Goal: Task Accomplishment & Management: Manage account settings

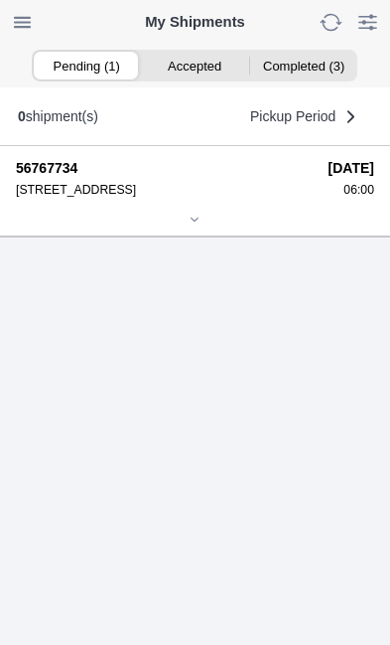
click at [201, 226] on icon at bounding box center [195, 220] width 12 height 12
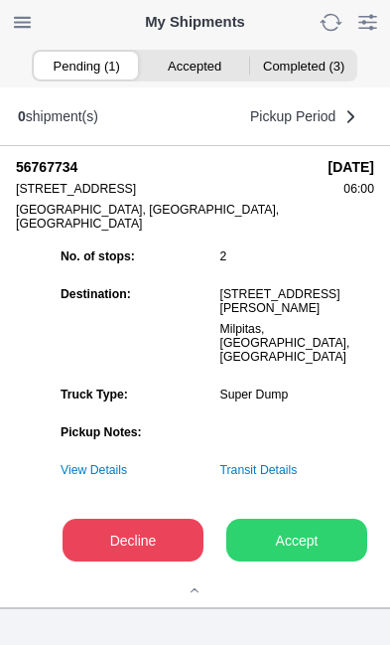
scroll to position [137, 0]
click at [0, 0] on slot "Accept" at bounding box center [0, 0] width 0 height 0
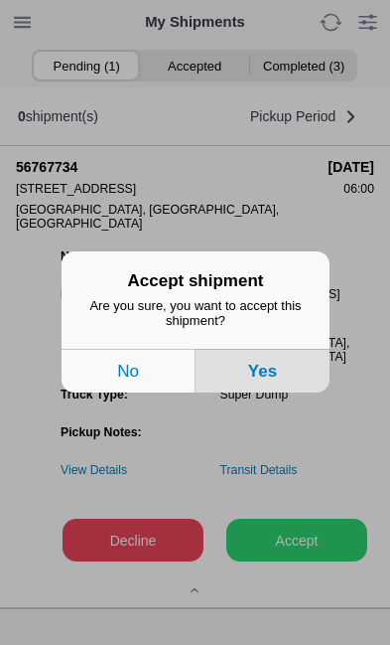
click at [271, 390] on button "Yes" at bounding box center [263, 372] width 134 height 44
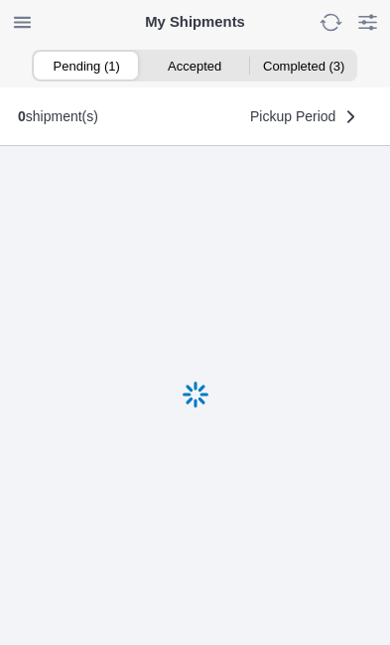
scroll to position [1, 0]
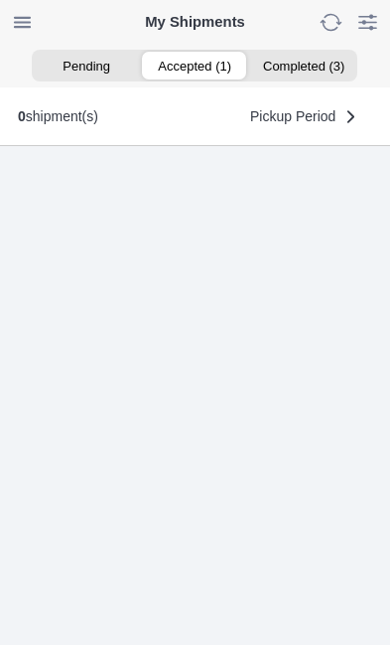
click at [202, 66] on ion-segment-button "Accepted (1)" at bounding box center [195, 66] width 108 height 28
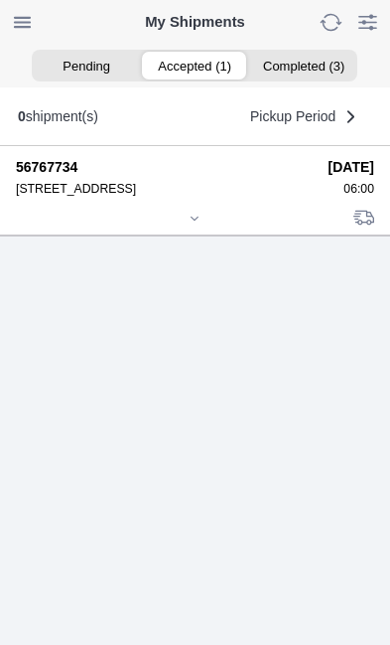
click at [198, 225] on icon at bounding box center [195, 219] width 12 height 12
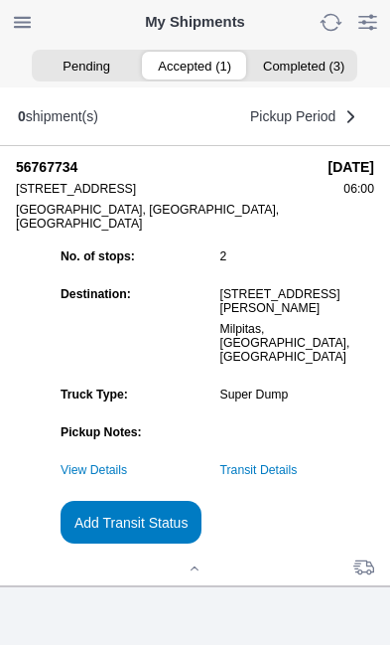
scroll to position [137, 0]
click at [0, 0] on slot "Add Transit Status" at bounding box center [0, 0] width 0 height 0
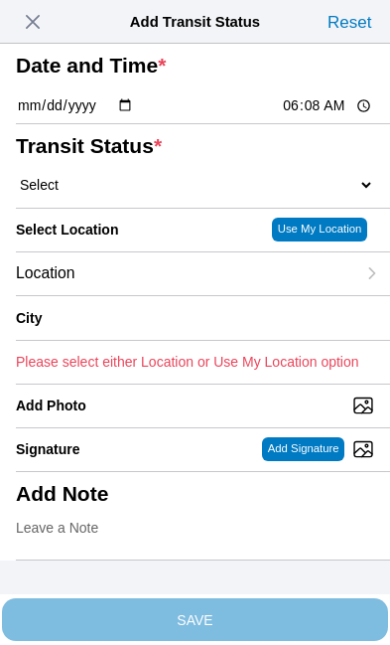
click at [339, 116] on input "06:08" at bounding box center [327, 105] width 93 height 21
type input "06:00"
click at [134, 194] on select "Select Arrive at Drop Off Arrive at Pickup Break Start Break Stop Depart Drop O…" at bounding box center [195, 185] width 359 height 18
select select "ARVPULOC"
click at [163, 295] on div "Location" at bounding box center [186, 273] width 340 height 43
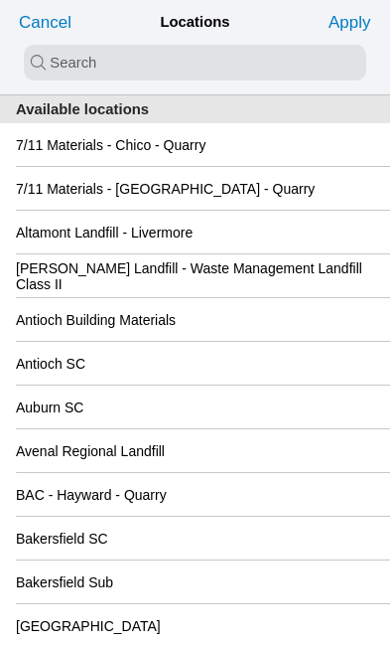
click at [53, 64] on input "search text" at bounding box center [195, 63] width 343 height 36
type input "san"
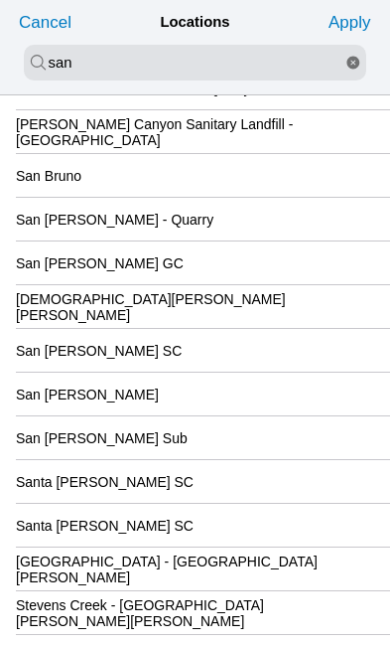
scroll to position [233, 0]
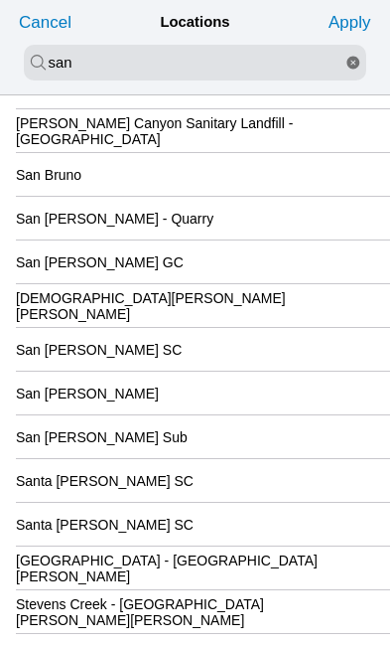
click at [0, 0] on slot "San [PERSON_NAME] GC" at bounding box center [0, 0] width 0 height 0
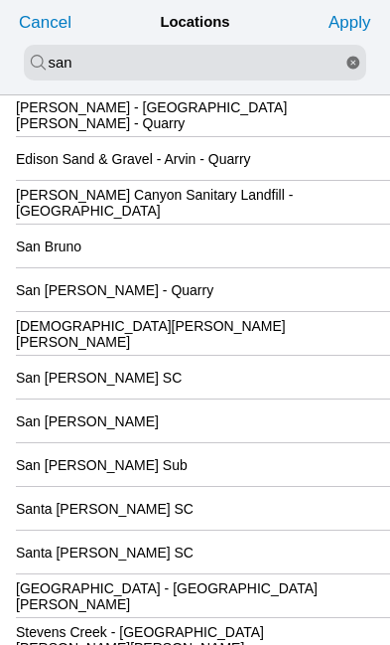
click at [0, 0] on slot "Apply" at bounding box center [0, 0] width 0 height 0
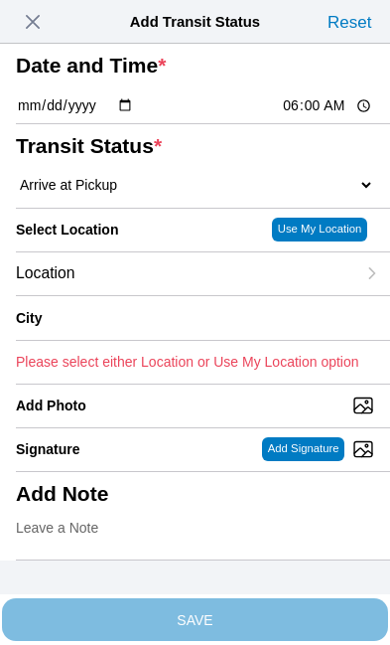
type input "[GEOGRAPHIC_DATA][PERSON_NAME]"
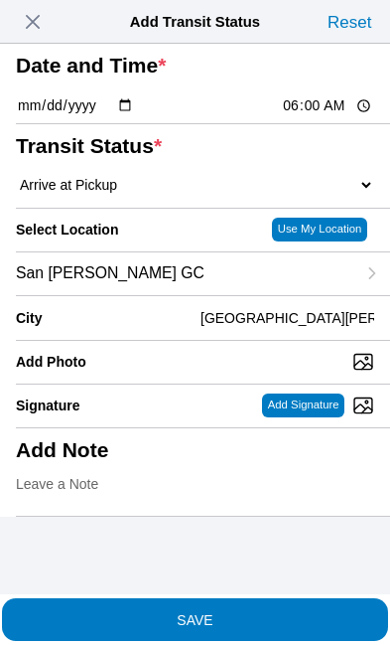
click at [295, 612] on span "SAVE" at bounding box center [195, 619] width 359 height 14
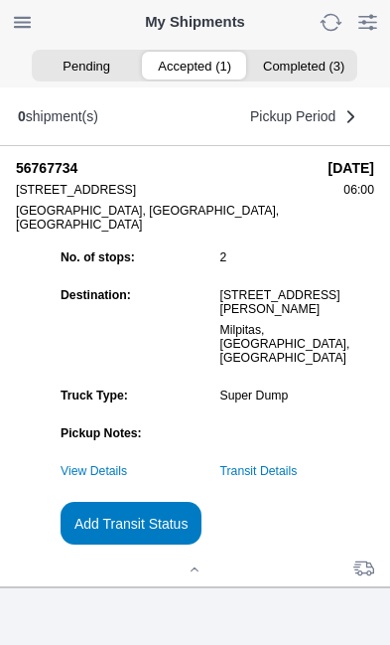
scroll to position [0, 0]
